Goal: Entertainment & Leisure: Browse casually

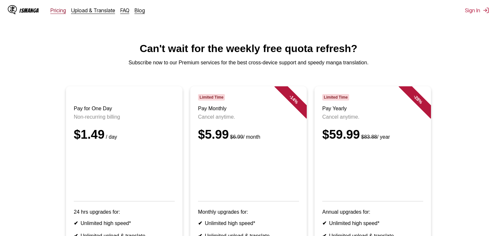
click at [58, 8] on link "Pricing" at bounding box center [58, 10] width 16 height 6
click at [135, 8] on link "Blog" at bounding box center [140, 10] width 10 height 6
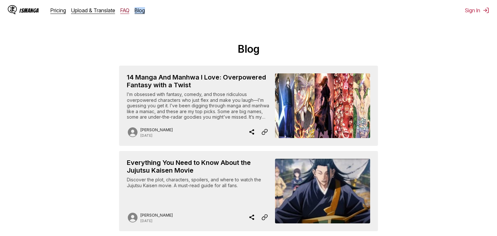
click at [120, 8] on link "FAQ" at bounding box center [124, 10] width 9 height 6
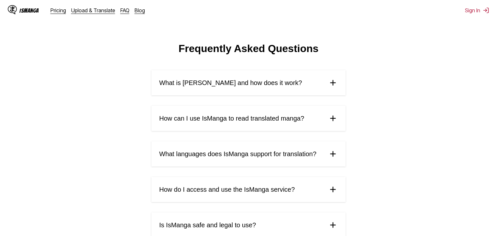
click at [98, 7] on link "Upload & Translate" at bounding box center [93, 10] width 44 height 6
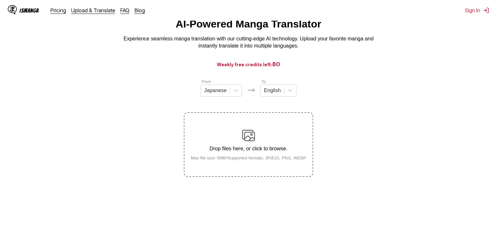
scroll to position [28, 0]
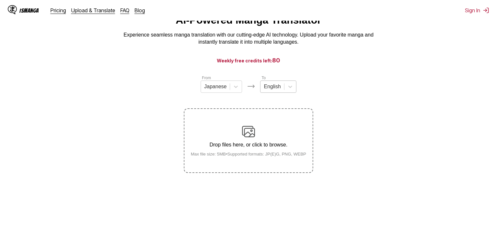
click at [274, 83] on div at bounding box center [272, 86] width 17 height 7
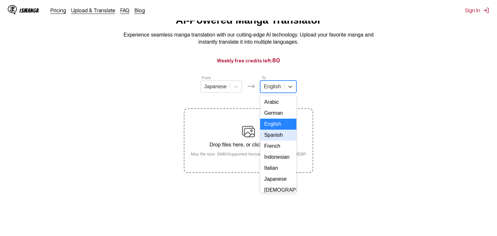
click at [277, 133] on div "Spanish" at bounding box center [278, 135] width 36 height 11
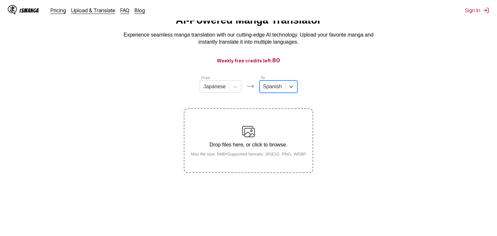
scroll to position [0, 0]
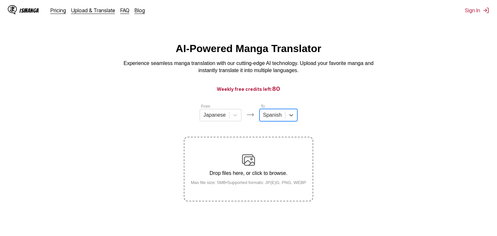
click at [51, 6] on div "IsManga Pricing Upload & Translate FAQ Blog" at bounding box center [79, 10] width 142 height 21
click at [55, 9] on link "Pricing" at bounding box center [58, 10] width 16 height 6
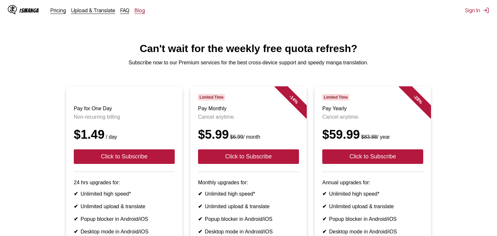
click at [135, 8] on link "Blog" at bounding box center [140, 10] width 10 height 6
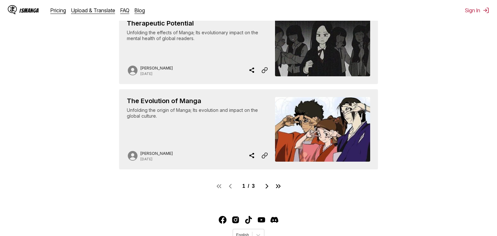
scroll to position [602, 0]
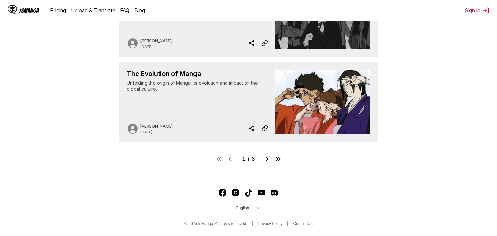
click at [267, 157] on img "Go to next page" at bounding box center [267, 159] width 8 height 8
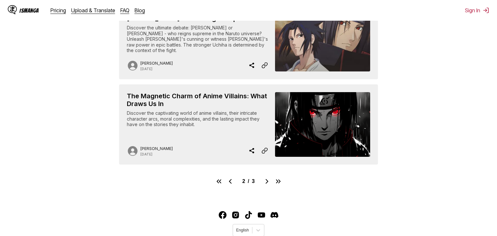
scroll to position [581, 0]
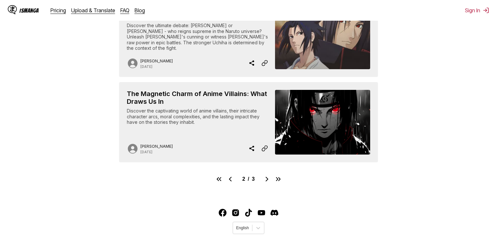
click at [269, 175] on img "Go to next page" at bounding box center [267, 179] width 8 height 8
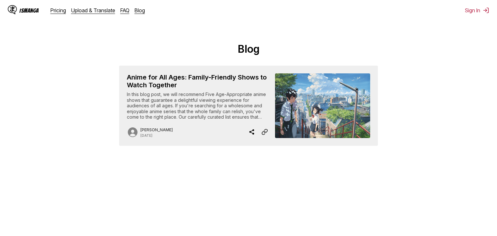
click at [299, 100] on img "Anime for All Ages: Family-Friendly Shows to Watch Together" at bounding box center [322, 105] width 95 height 65
